Goal: Task Accomplishment & Management: Use online tool/utility

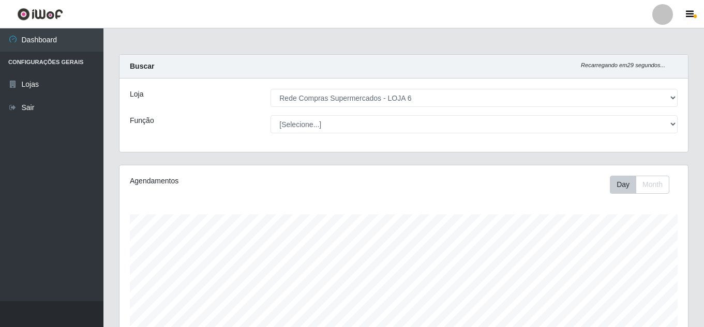
select select "398"
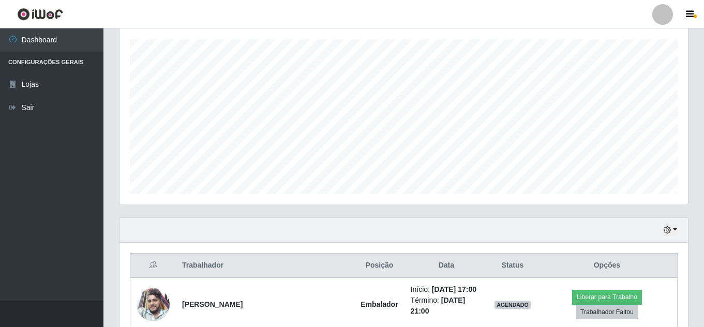
scroll to position [215, 568]
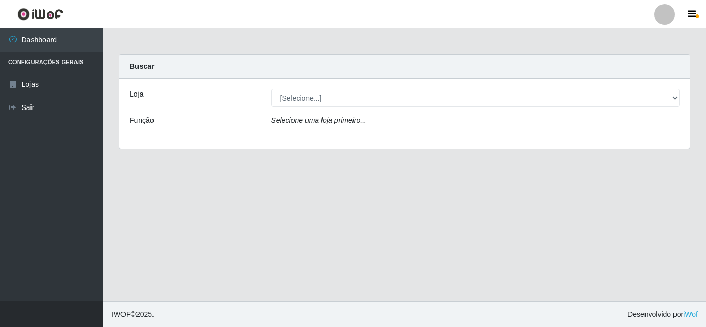
click at [573, 87] on div "Loja [Selecione...] Rede Compras Supermercados - LOJA 6 Função Selecione uma lo…" at bounding box center [404, 114] width 571 height 70
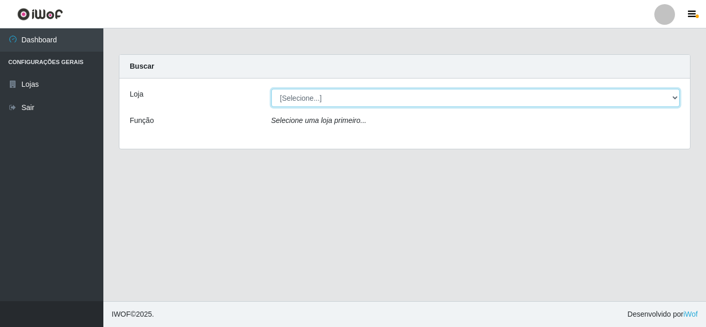
click at [573, 94] on select "[Selecione...] Rede Compras Supermercados - LOJA 6" at bounding box center [475, 98] width 409 height 18
select select "398"
click at [271, 89] on select "[Selecione...] Rede Compras Supermercados - LOJA 6" at bounding box center [475, 98] width 409 height 18
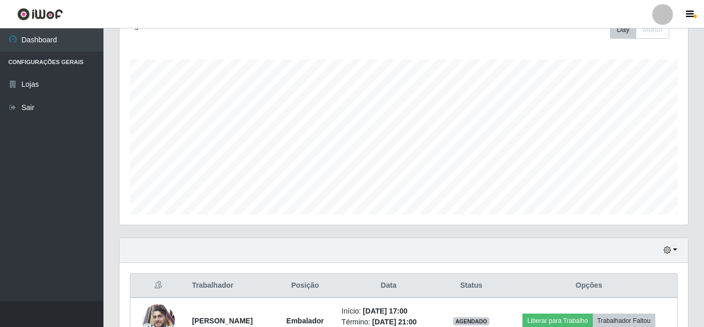
scroll to position [267, 0]
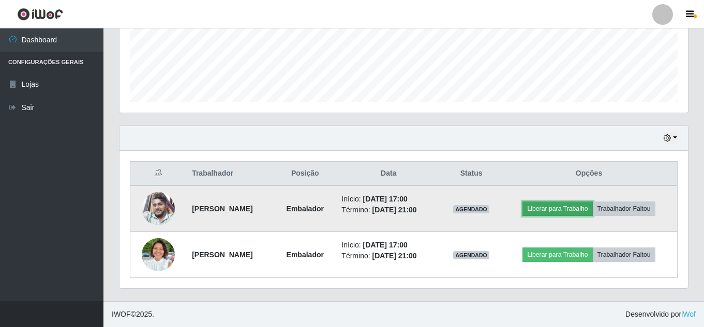
click at [565, 207] on button "Liberar para Trabalho" at bounding box center [557, 209] width 70 height 14
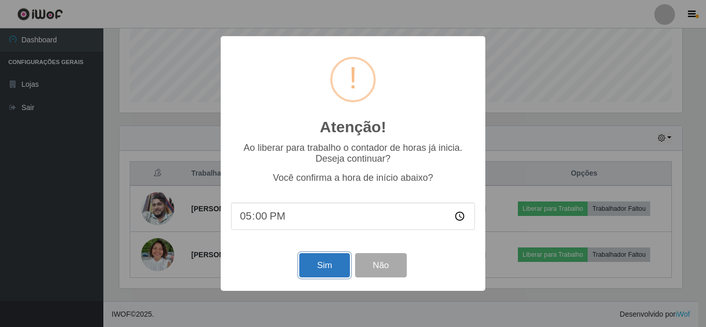
click at [326, 270] on button "Sim" at bounding box center [324, 265] width 50 height 24
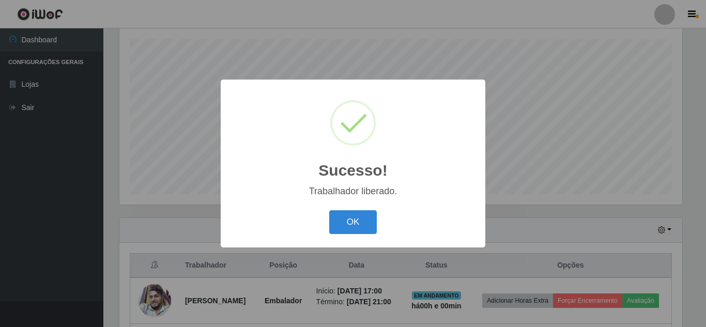
drag, startPoint x: 347, startPoint y: 216, endPoint x: 437, endPoint y: 240, distance: 93.6
click at [349, 218] on button "OK" at bounding box center [353, 222] width 48 height 24
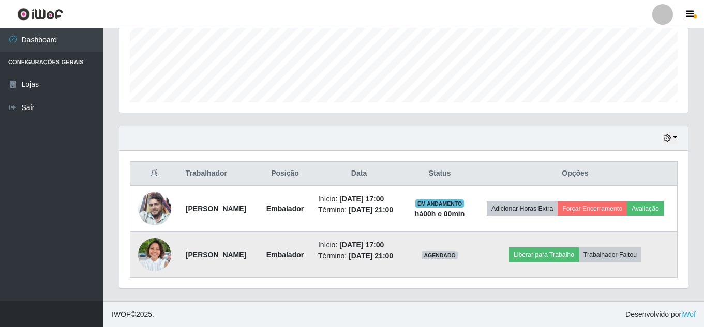
scroll to position [279, 0]
click at [548, 259] on button "Liberar para Trabalho" at bounding box center [544, 255] width 70 height 14
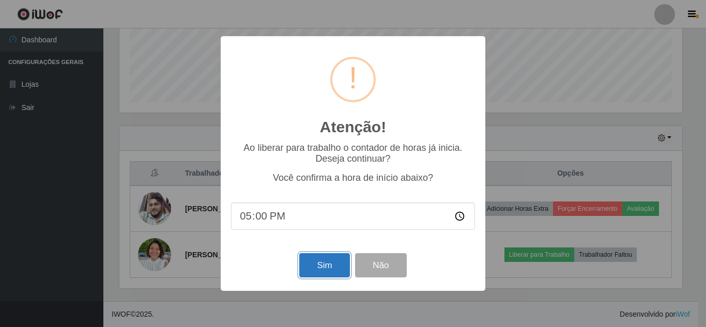
click at [321, 264] on button "Sim" at bounding box center [324, 265] width 50 height 24
